Goal: Transaction & Acquisition: Purchase product/service

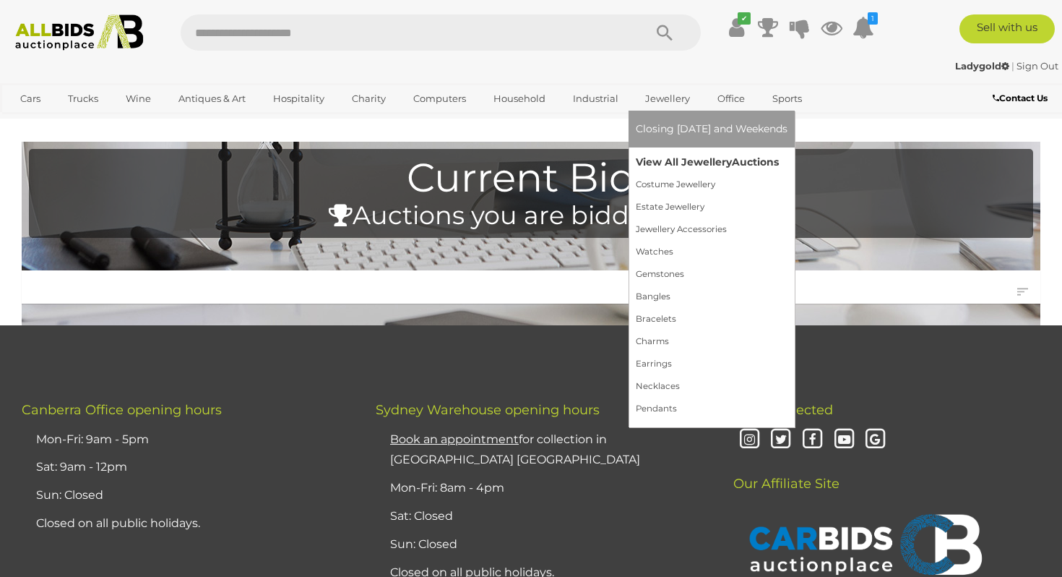
click at [658, 160] on link "View All Jewellery Auctions" at bounding box center [712, 162] width 152 height 22
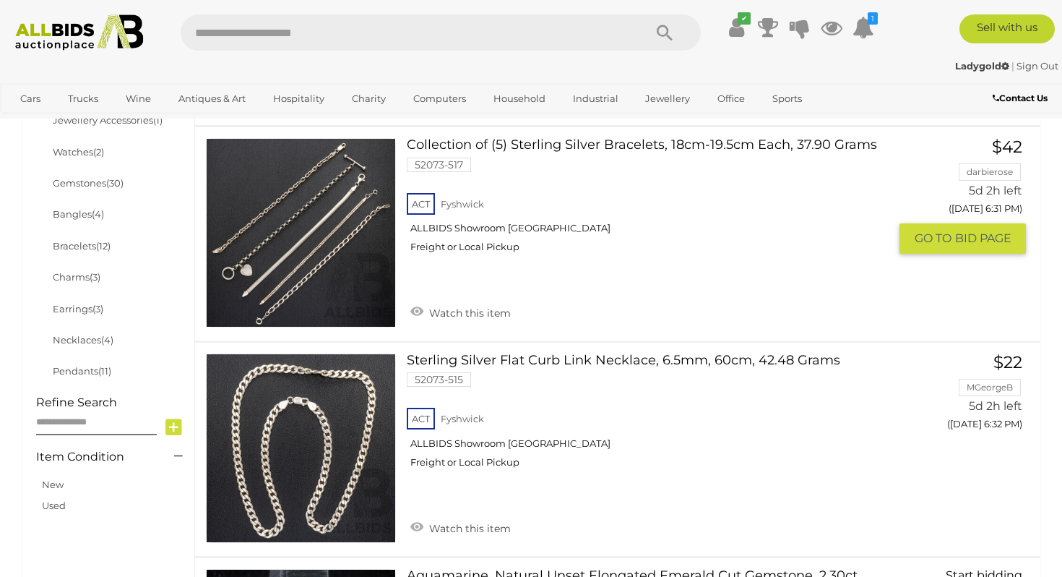
scroll to position [550, 0]
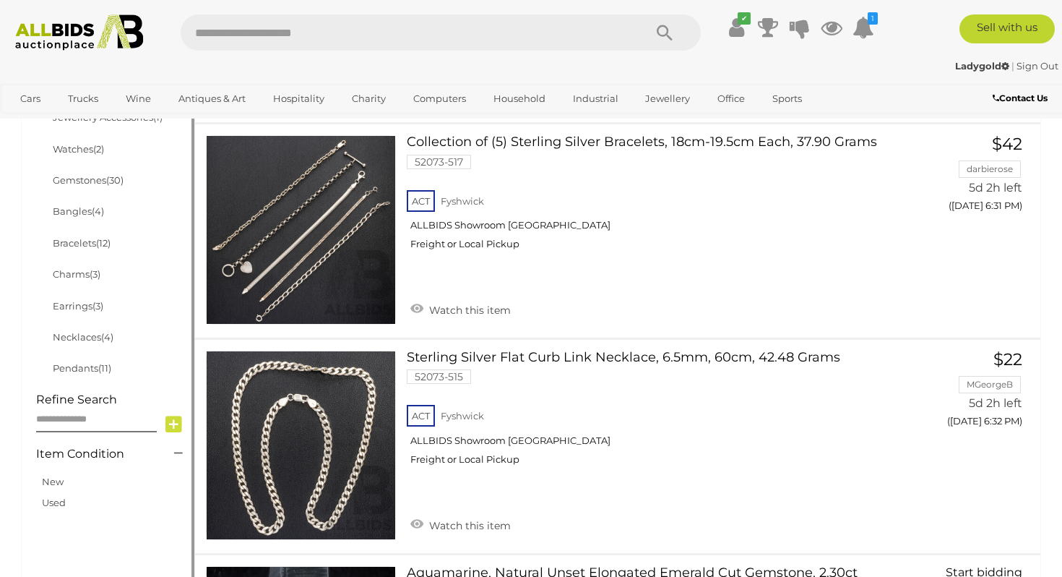
click at [65, 267] on li "Charms (3)" at bounding box center [121, 274] width 140 height 31
click at [69, 268] on link "Charms (3)" at bounding box center [77, 274] width 48 height 12
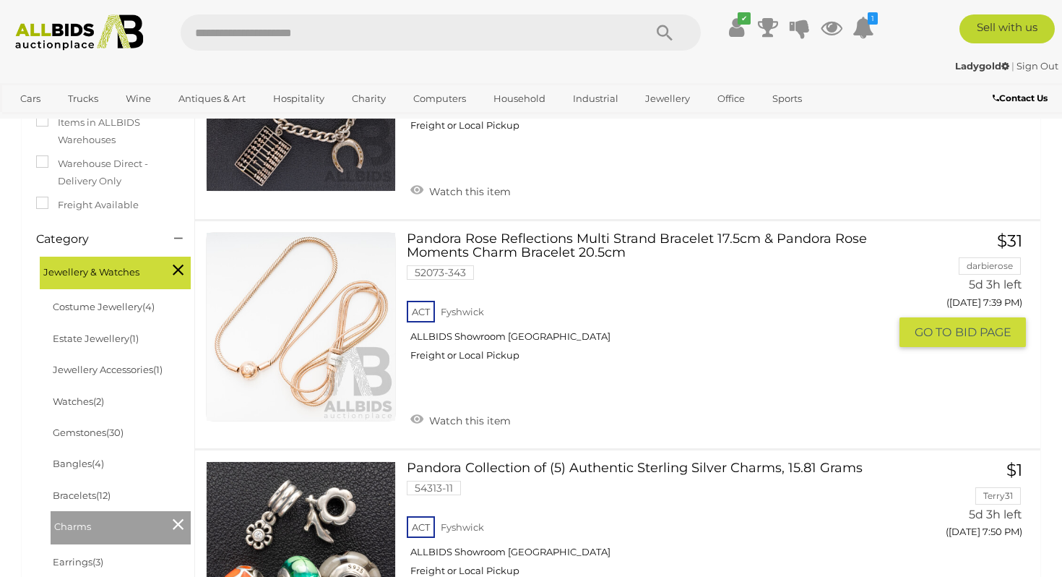
scroll to position [435, 0]
